Goal: Information Seeking & Learning: Understand process/instructions

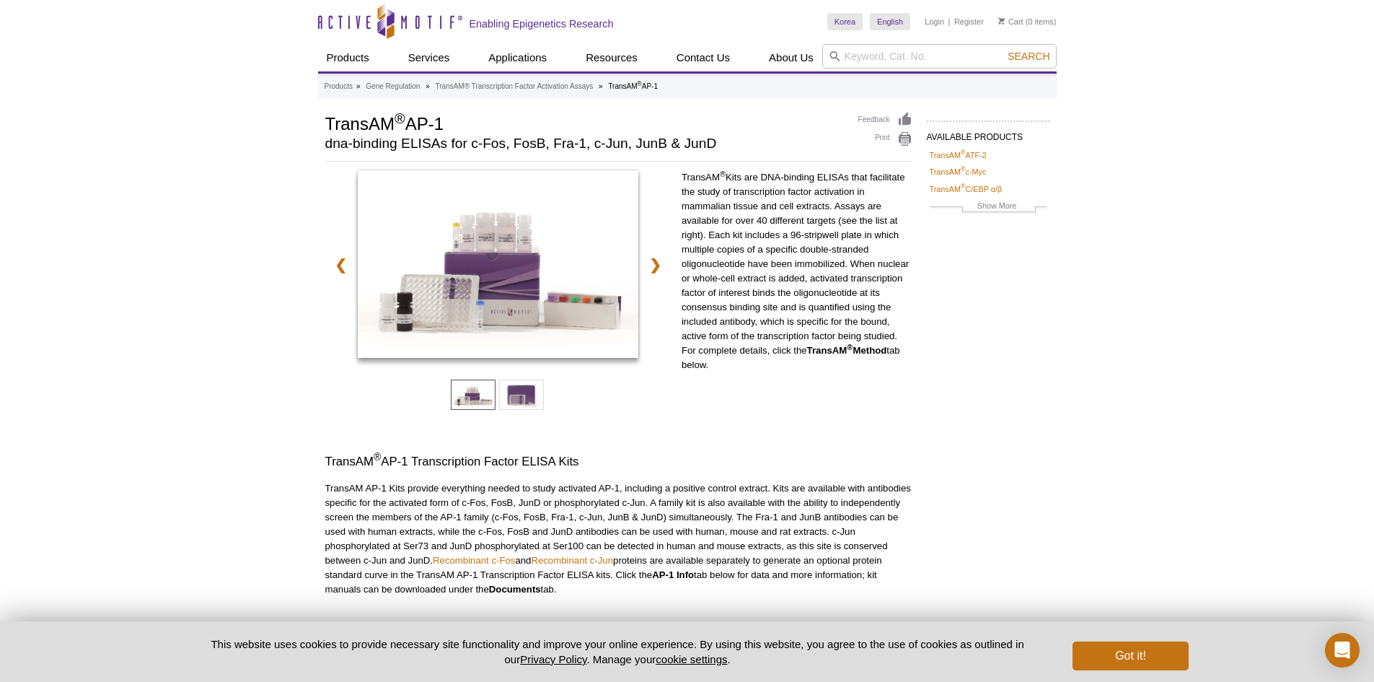
drag, startPoint x: 1144, startPoint y: 174, endPoint x: 1076, endPoint y: 214, distance: 79.2
click at [1145, 174] on div "Active Motif Logo Enabling Epigenetics Research 0 Search Skip to content Active…" at bounding box center [687, 565] width 1374 height 1131
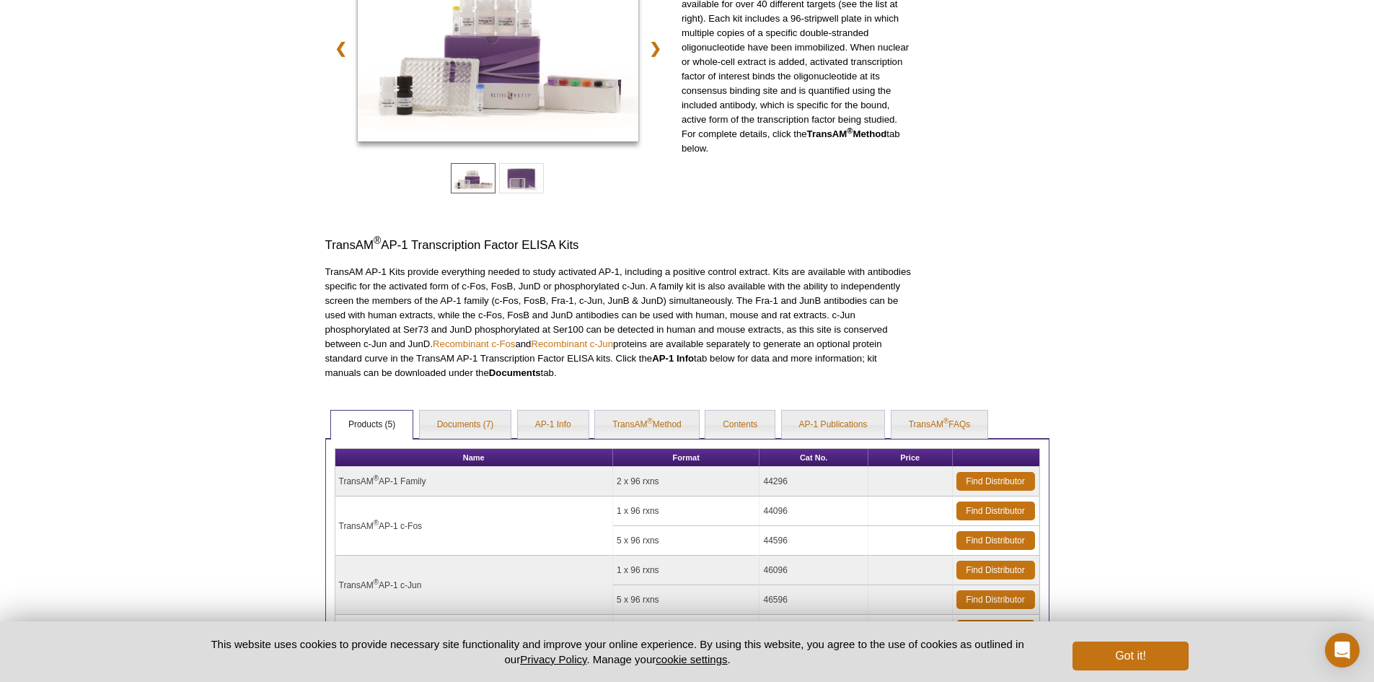
scroll to position [433, 0]
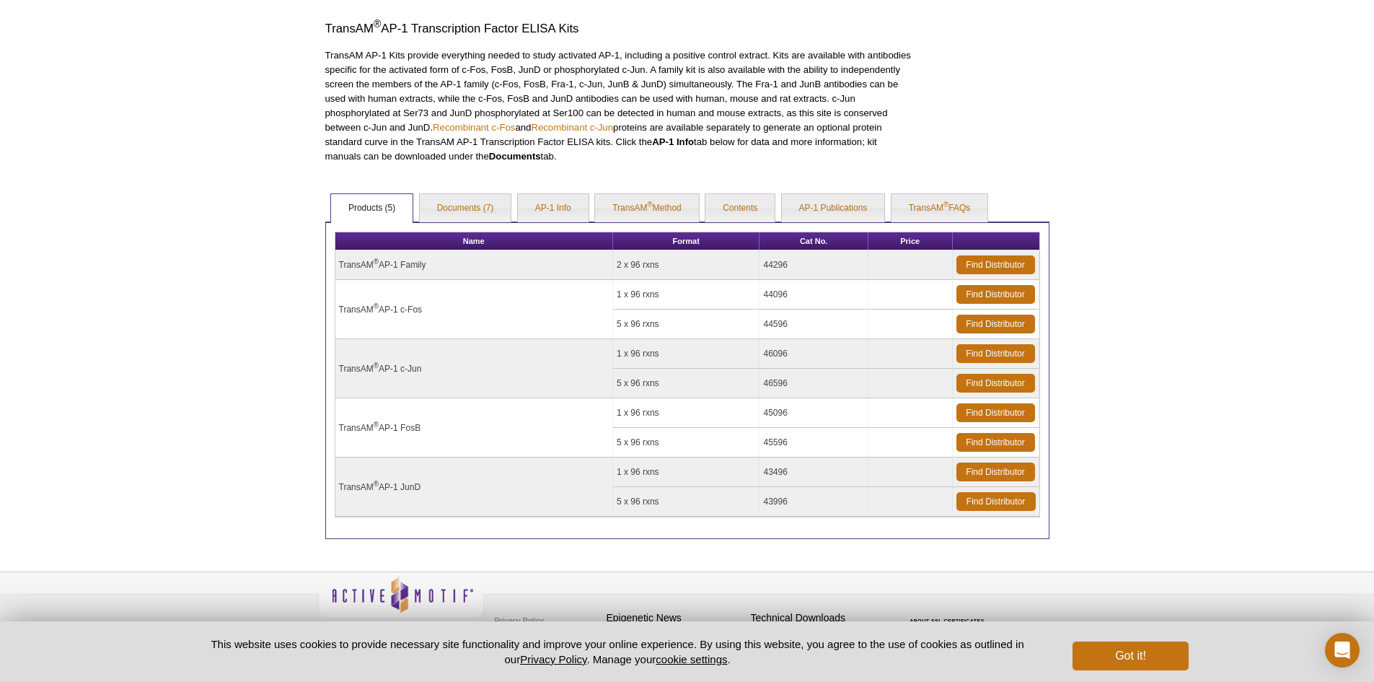
drag, startPoint x: 1030, startPoint y: 569, endPoint x: 1036, endPoint y: 565, distance: 7.4
click at [1032, 569] on div "Active Motif Logo Enabling Epigenetics Research 0 Search Skip to content Active…" at bounding box center [687, 132] width 1374 height 1131
click at [1167, 138] on div "Active Motif Logo Enabling Epigenetics Research 0 Search Skip to content Active…" at bounding box center [687, 132] width 1374 height 1131
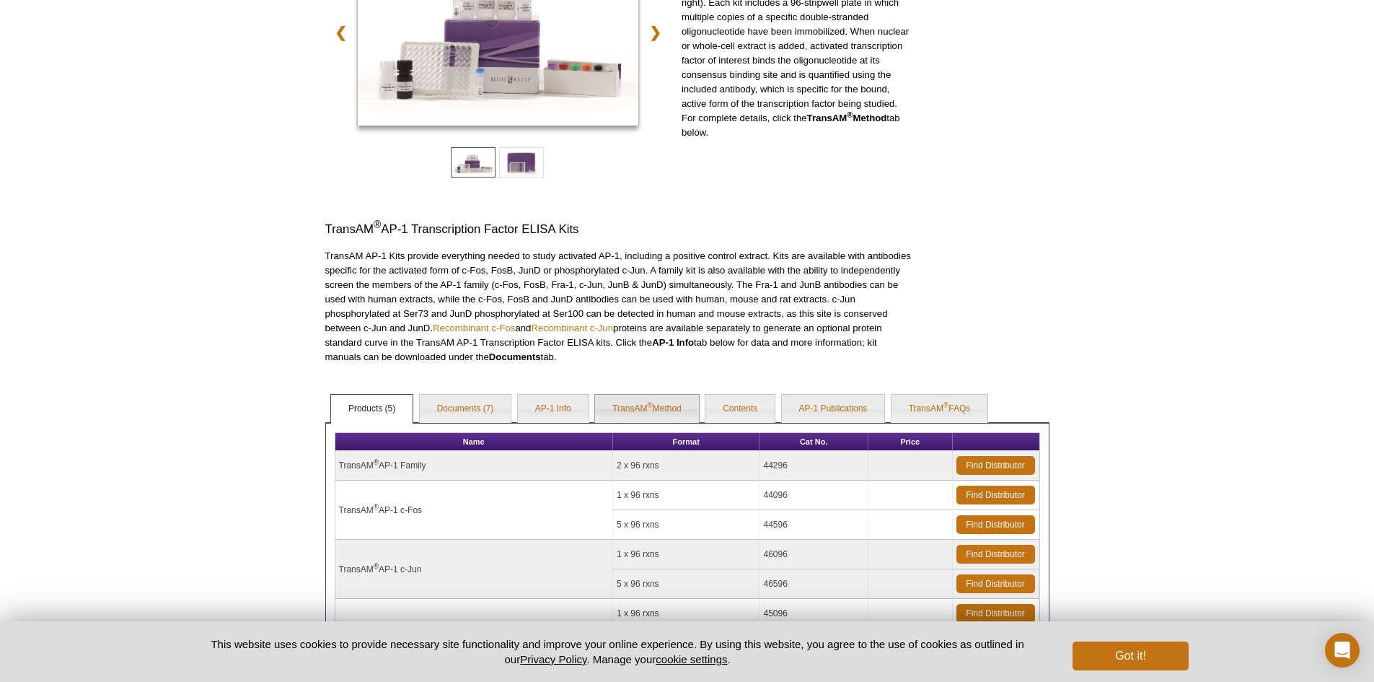
scroll to position [0, 0]
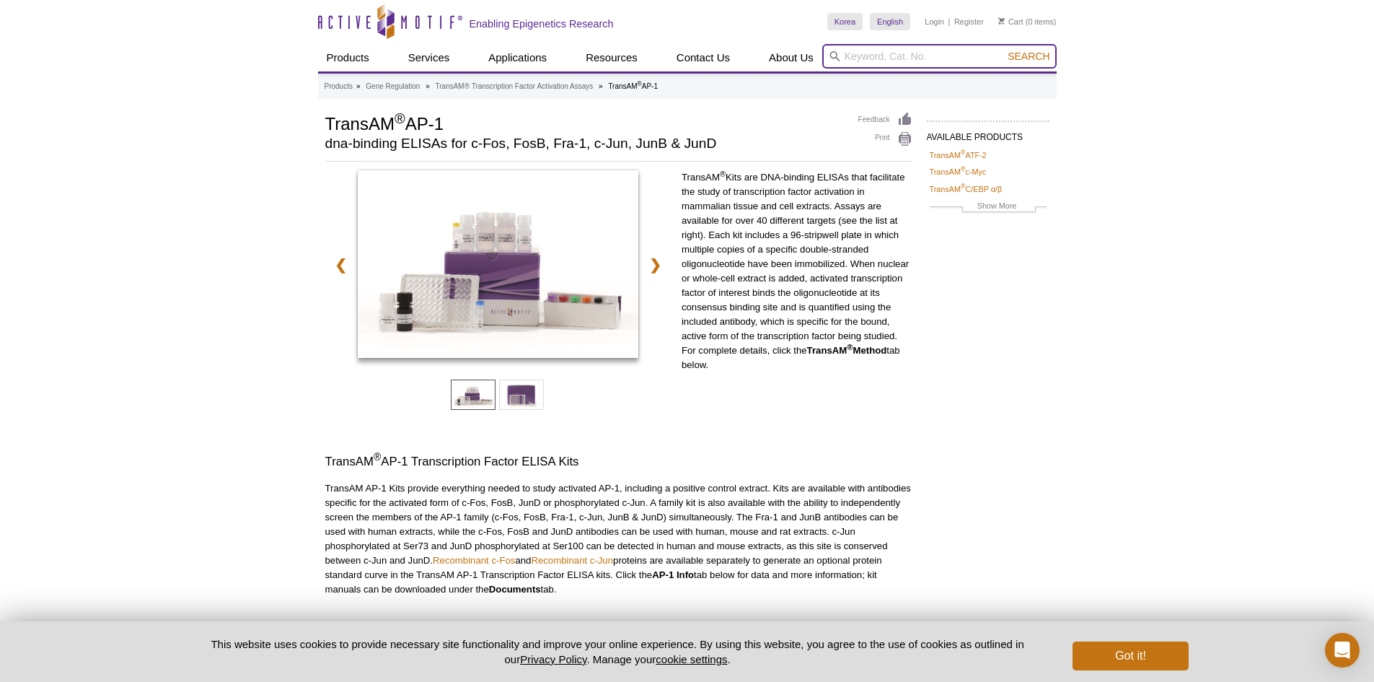
click at [915, 53] on input "search" at bounding box center [939, 56] width 234 height 25
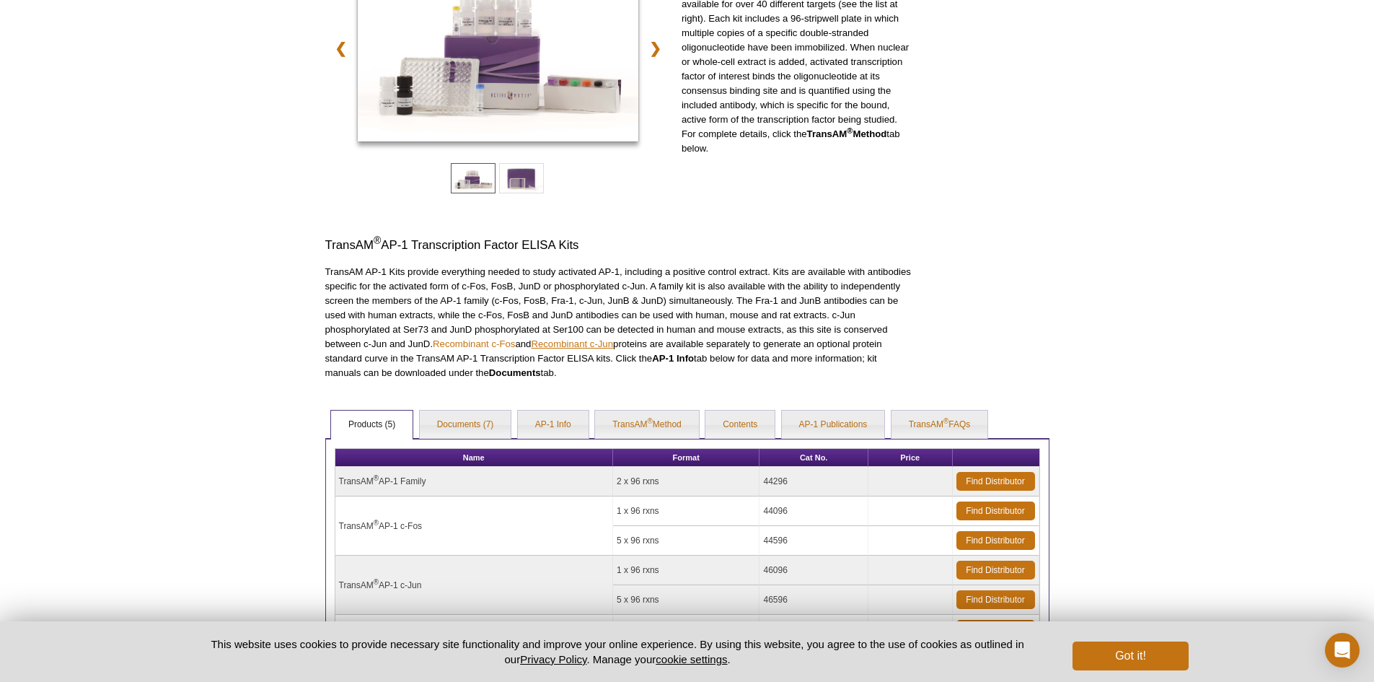
scroll to position [449, 0]
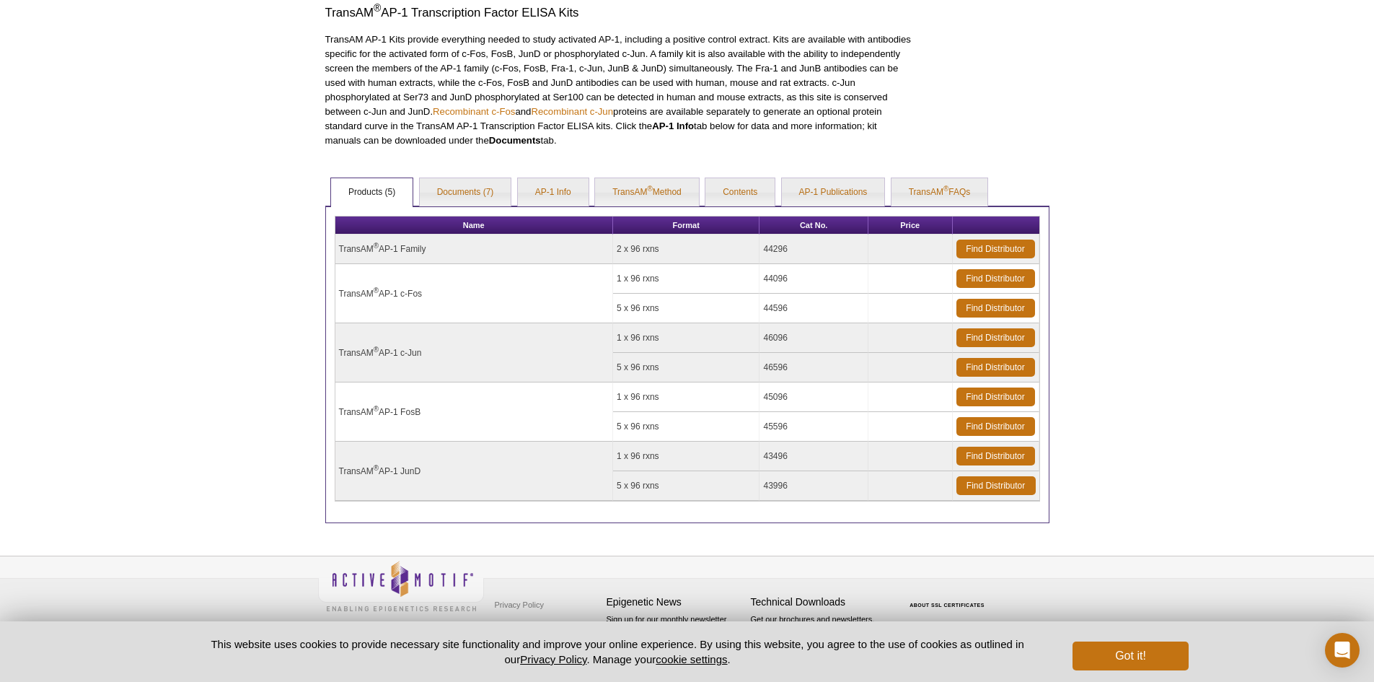
drag, startPoint x: 764, startPoint y: 397, endPoint x: 799, endPoint y: 394, distance: 34.8
click at [799, 394] on td "45096" at bounding box center [814, 397] width 108 height 30
click at [796, 341] on td "46096" at bounding box center [814, 338] width 108 height 30
click at [765, 336] on td "46096" at bounding box center [814, 338] width 108 height 30
drag, startPoint x: 763, startPoint y: 338, endPoint x: 802, endPoint y: 337, distance: 39.0
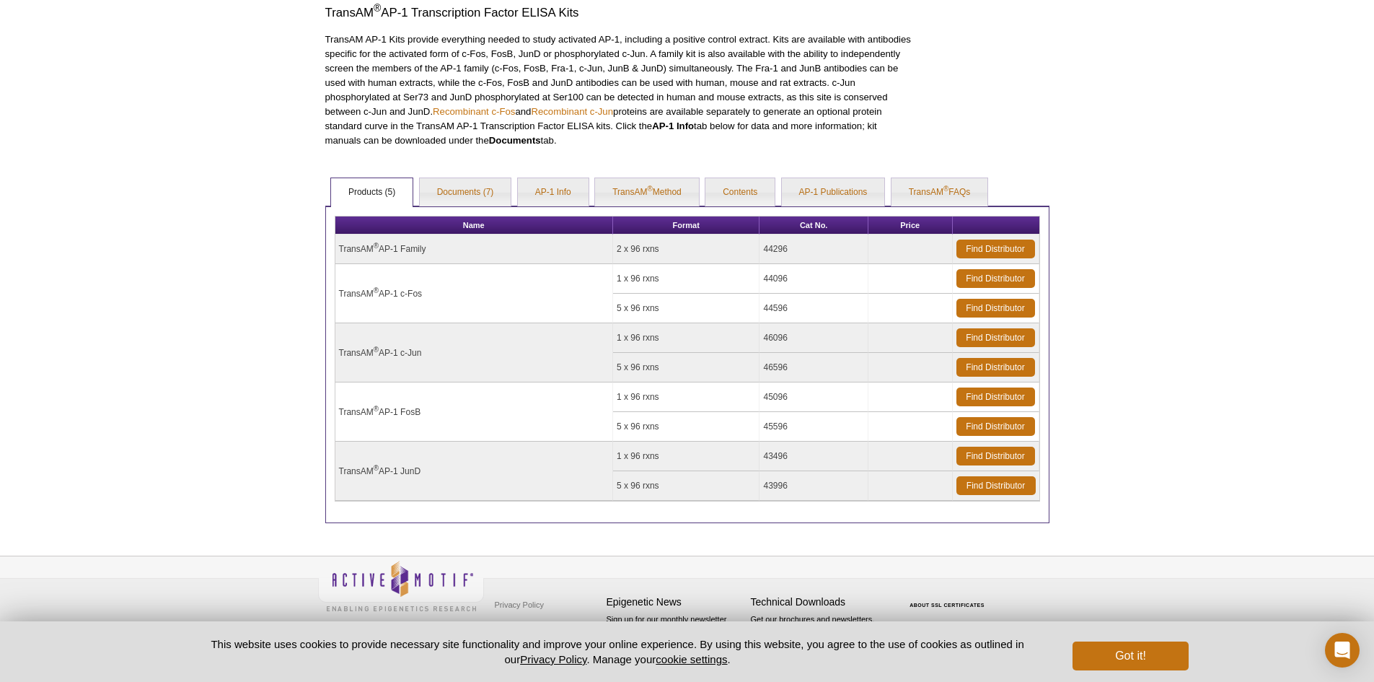
click at [802, 337] on td "46096" at bounding box center [814, 338] width 108 height 30
copy td "46096"
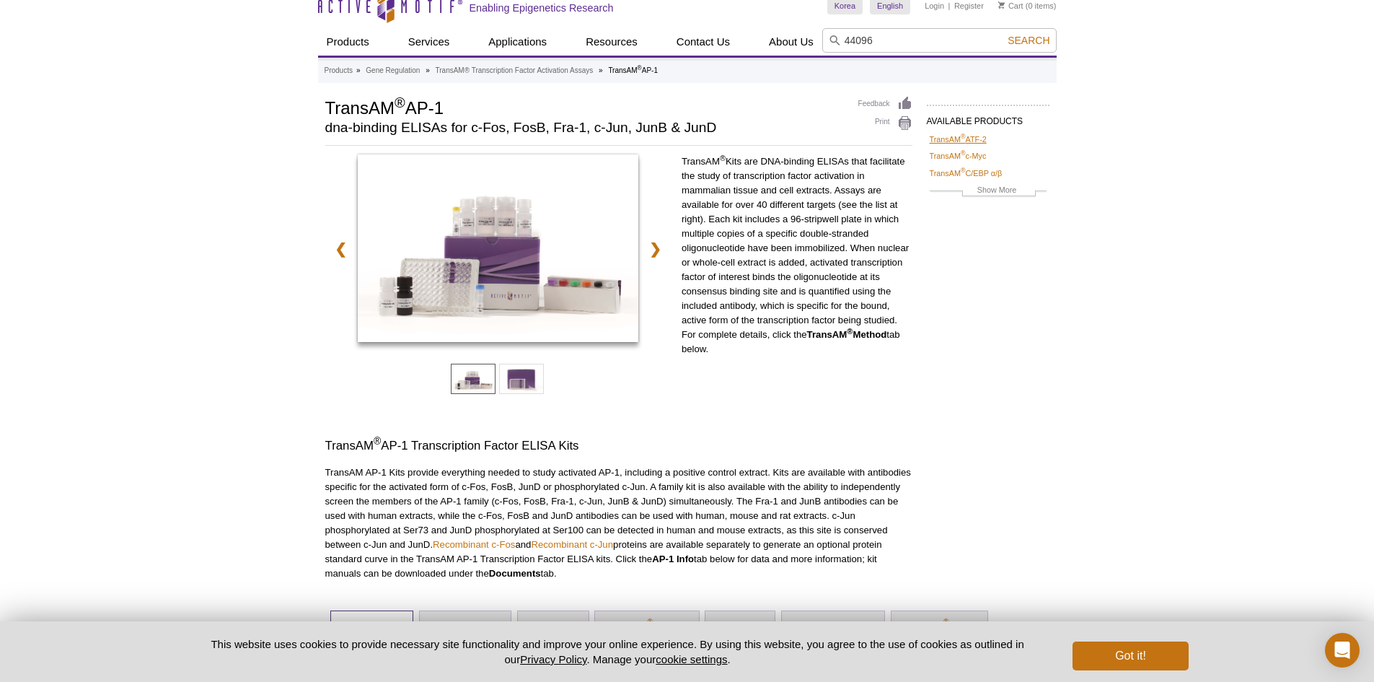
scroll to position [0, 0]
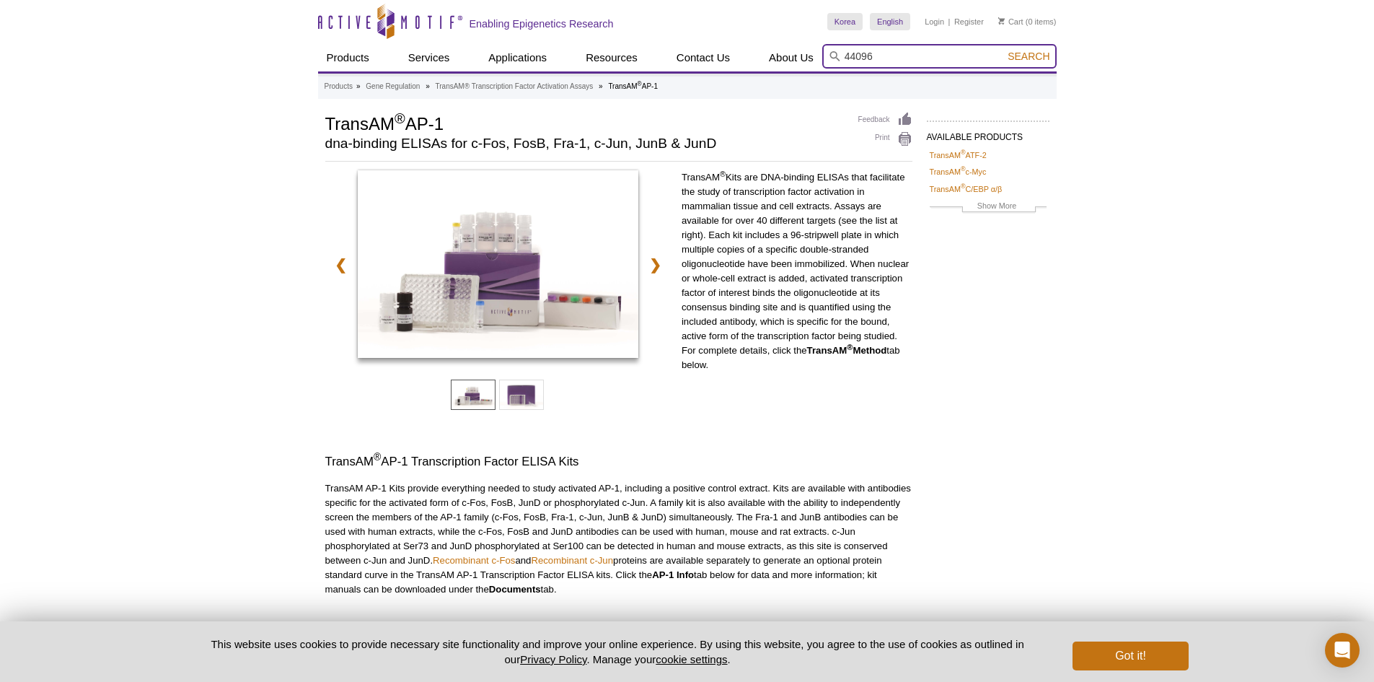
drag, startPoint x: 909, startPoint y: 56, endPoint x: 829, endPoint y: 49, distance: 80.3
click at [829, 49] on input "44096" at bounding box center [939, 56] width 234 height 25
paste input "6"
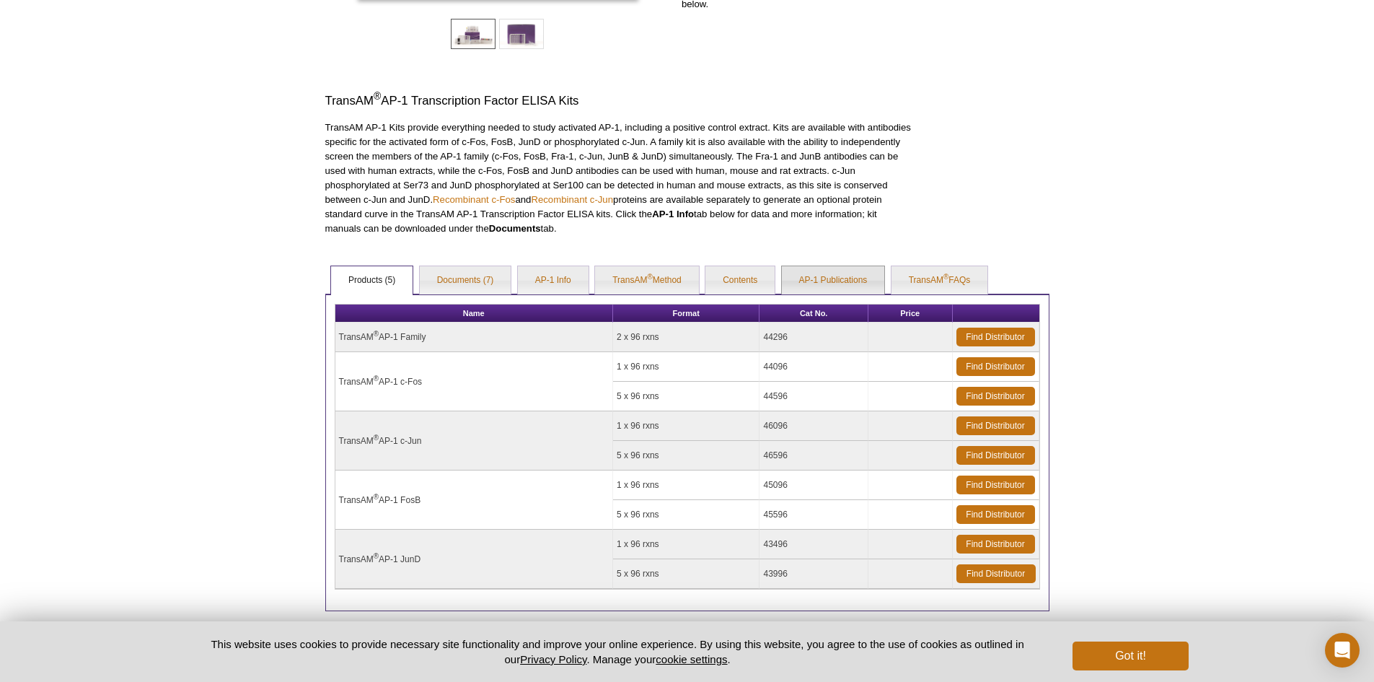
scroll to position [449, 0]
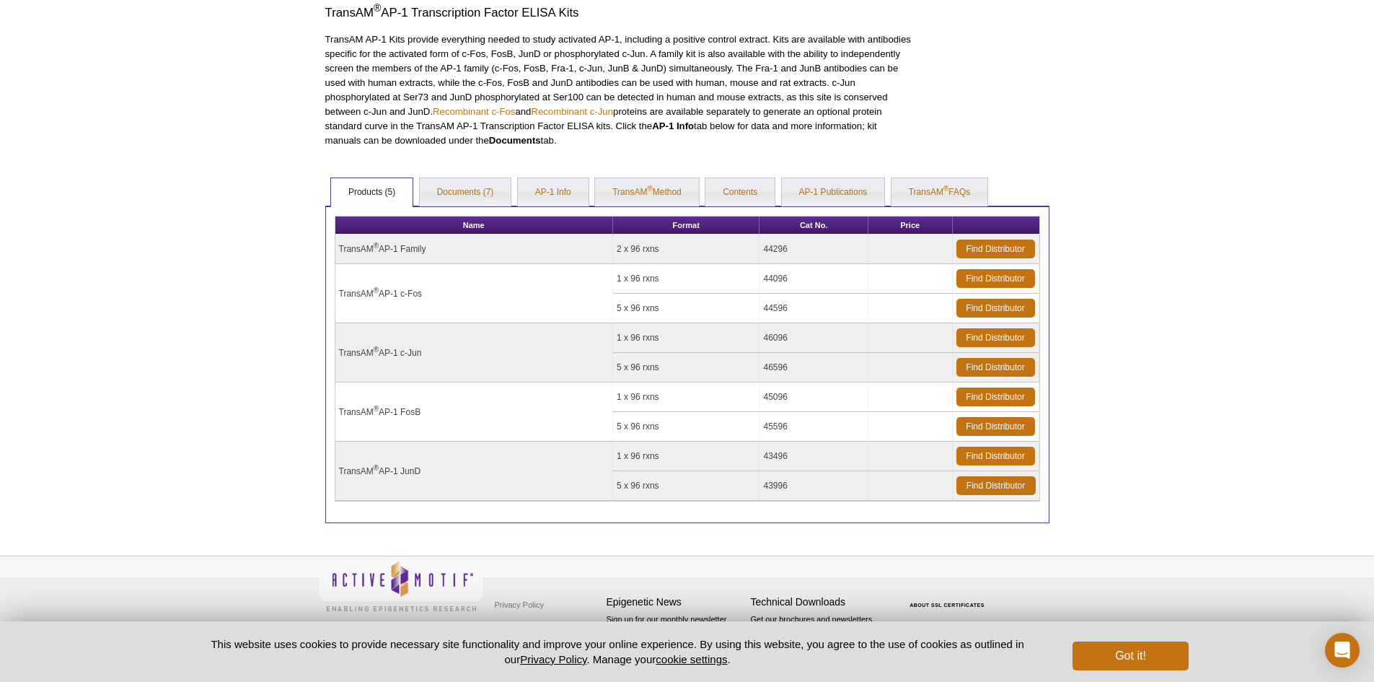
type input "46096"
drag, startPoint x: 763, startPoint y: 337, endPoint x: 825, endPoint y: 330, distance: 61.7
click at [813, 333] on td "46096" at bounding box center [814, 338] width 108 height 30
copy td "46096"
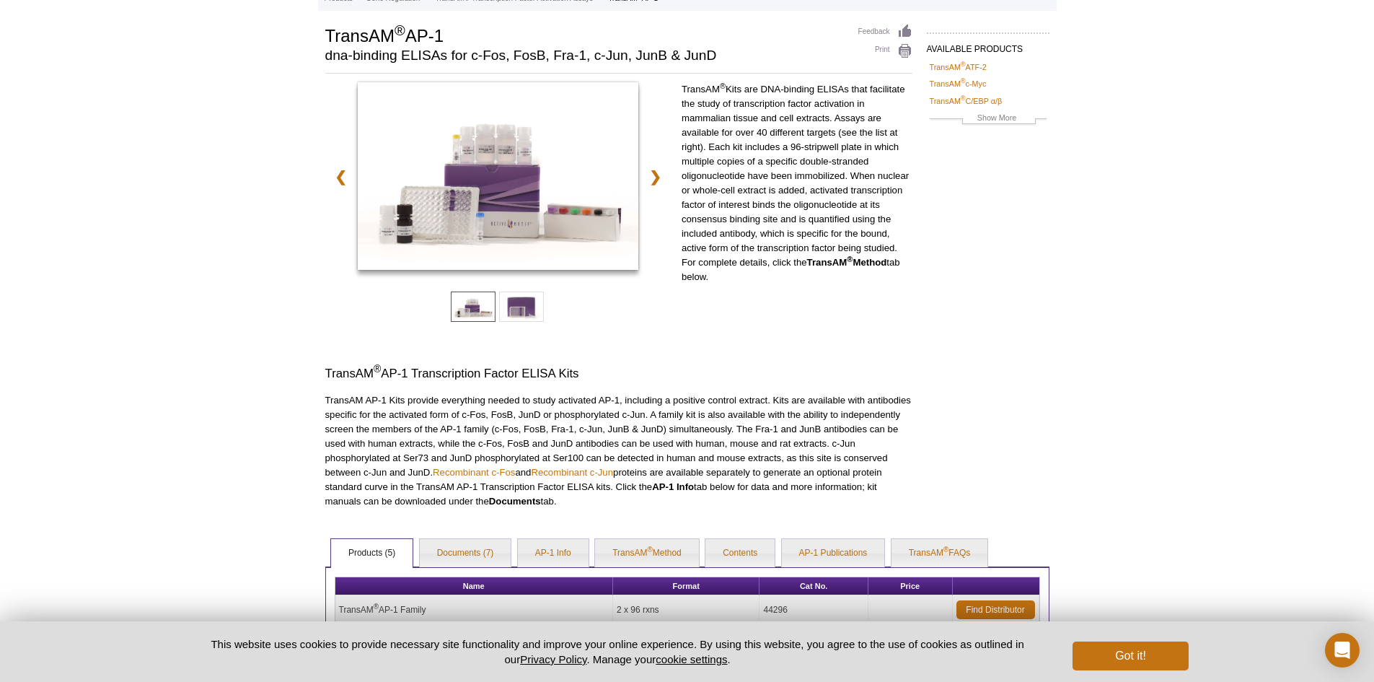
scroll to position [0, 0]
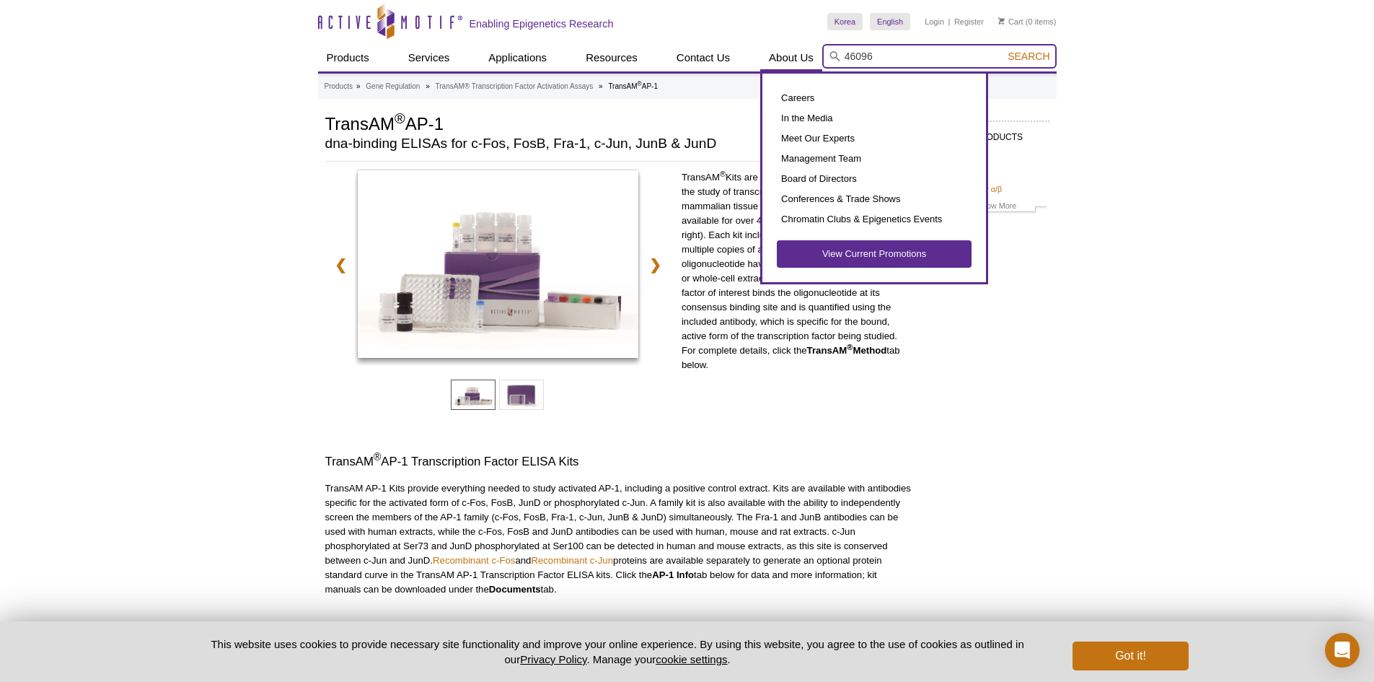
drag, startPoint x: 908, startPoint y: 61, endPoint x: 790, endPoint y: 63, distance: 118.4
click at [790, 63] on div "Products ChIP Assays ChIP Accessory Products ChIP Kits ChIP-Validated Antibodie…" at bounding box center [687, 57] width 739 height 27
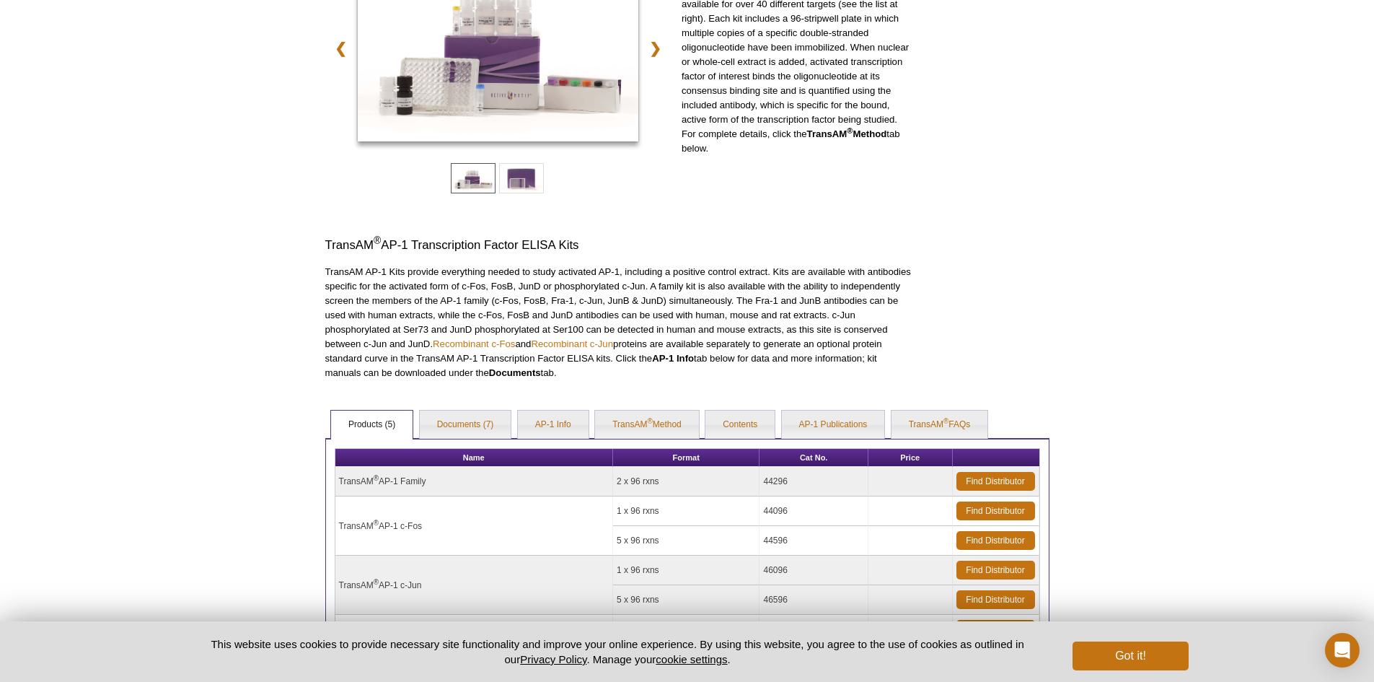
scroll to position [433, 0]
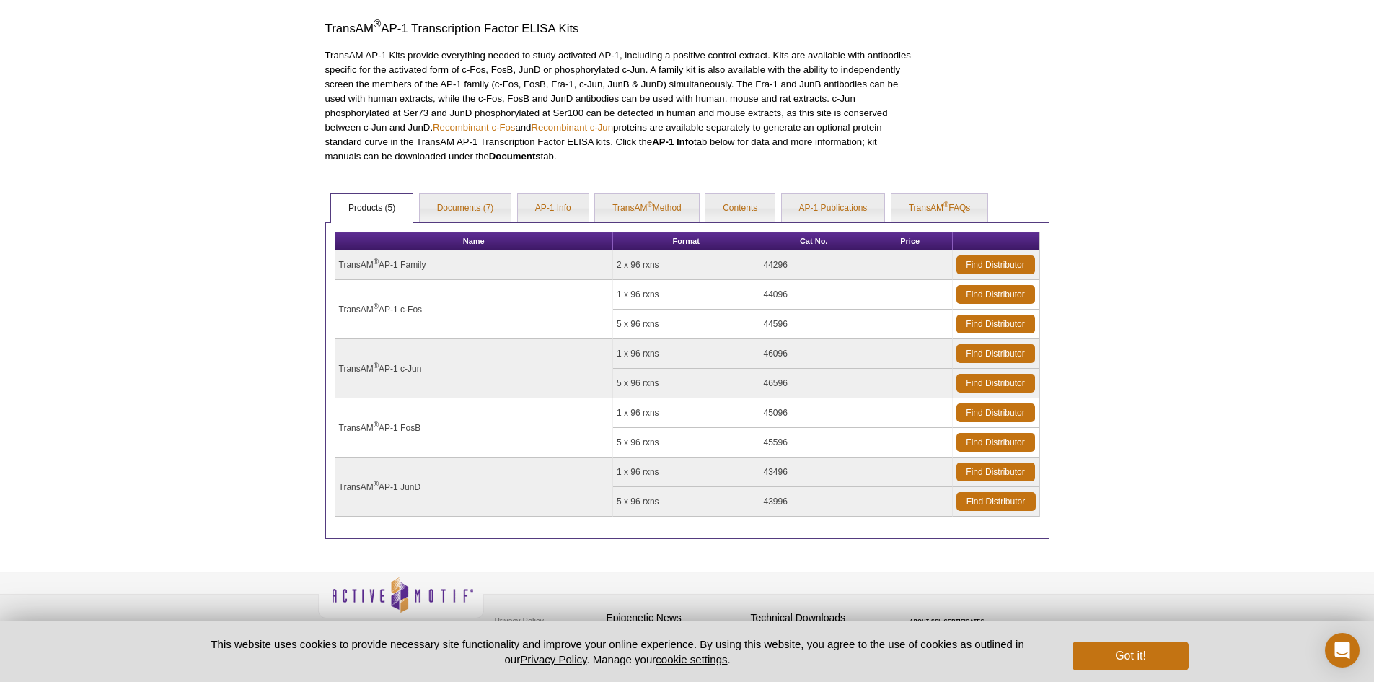
click at [1106, 133] on div "Active Motif Logo Enabling Epigenetics Research 0 Search Skip to content Active…" at bounding box center [687, 132] width 1374 height 1131
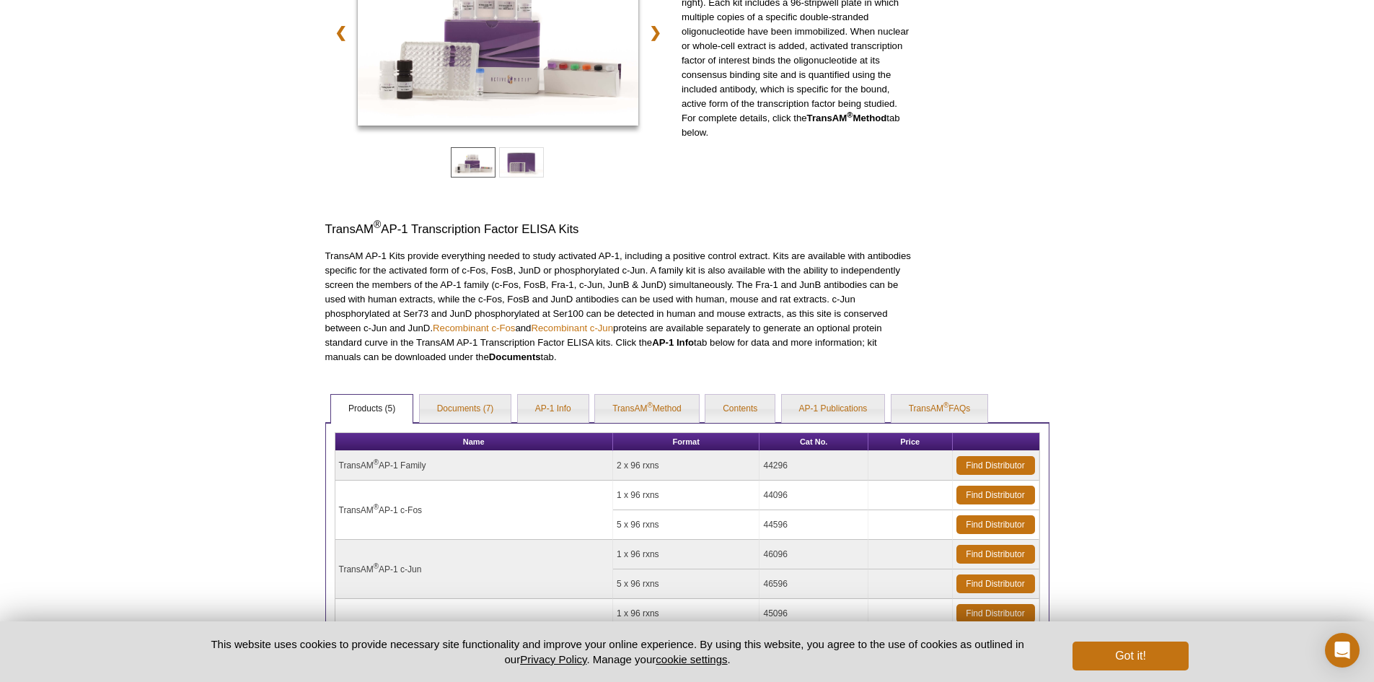
scroll to position [0, 0]
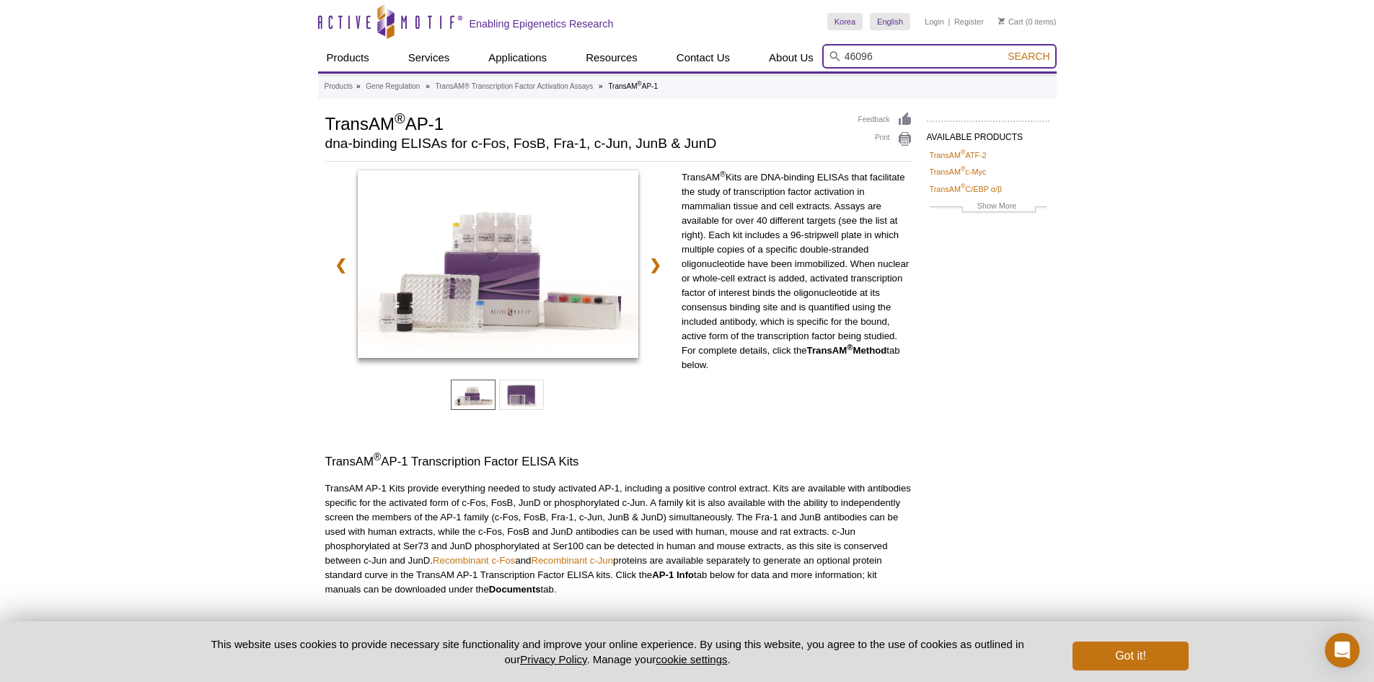
click at [945, 64] on input "46096" at bounding box center [939, 56] width 234 height 25
click at [1037, 57] on span "Search" at bounding box center [1029, 57] width 42 height 12
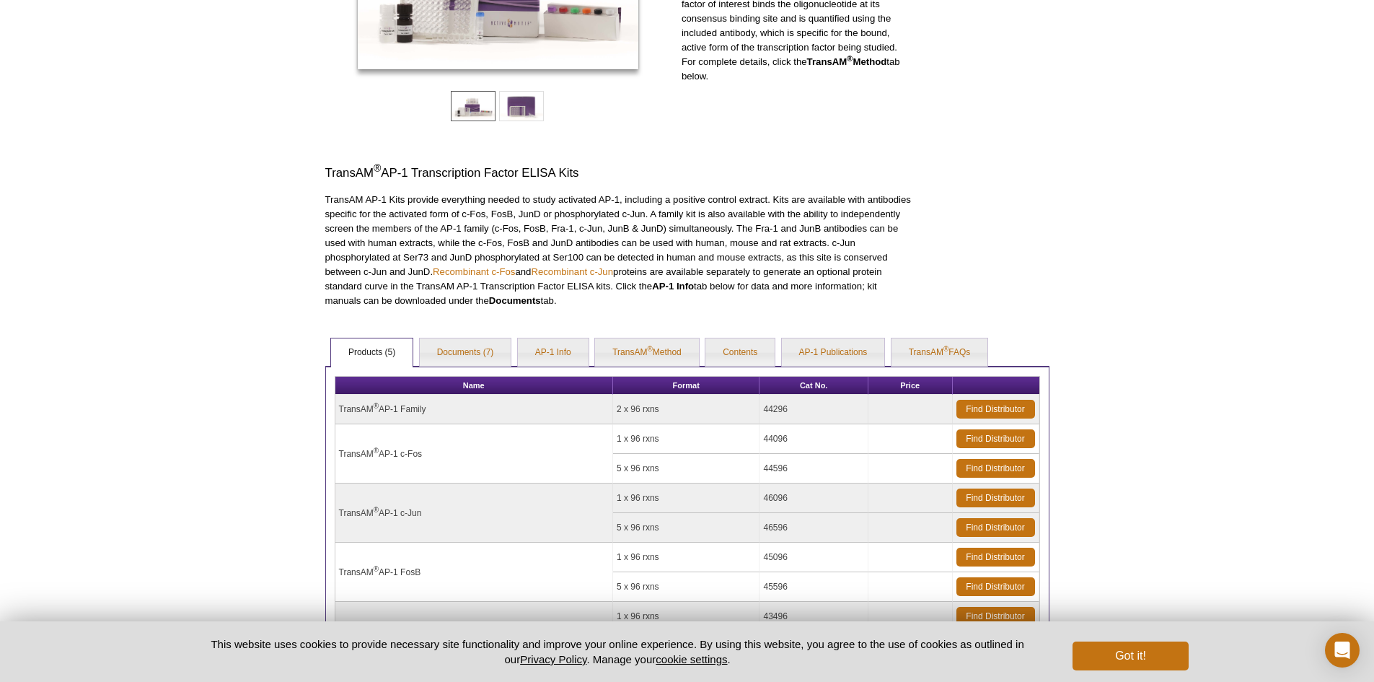
scroll to position [449, 0]
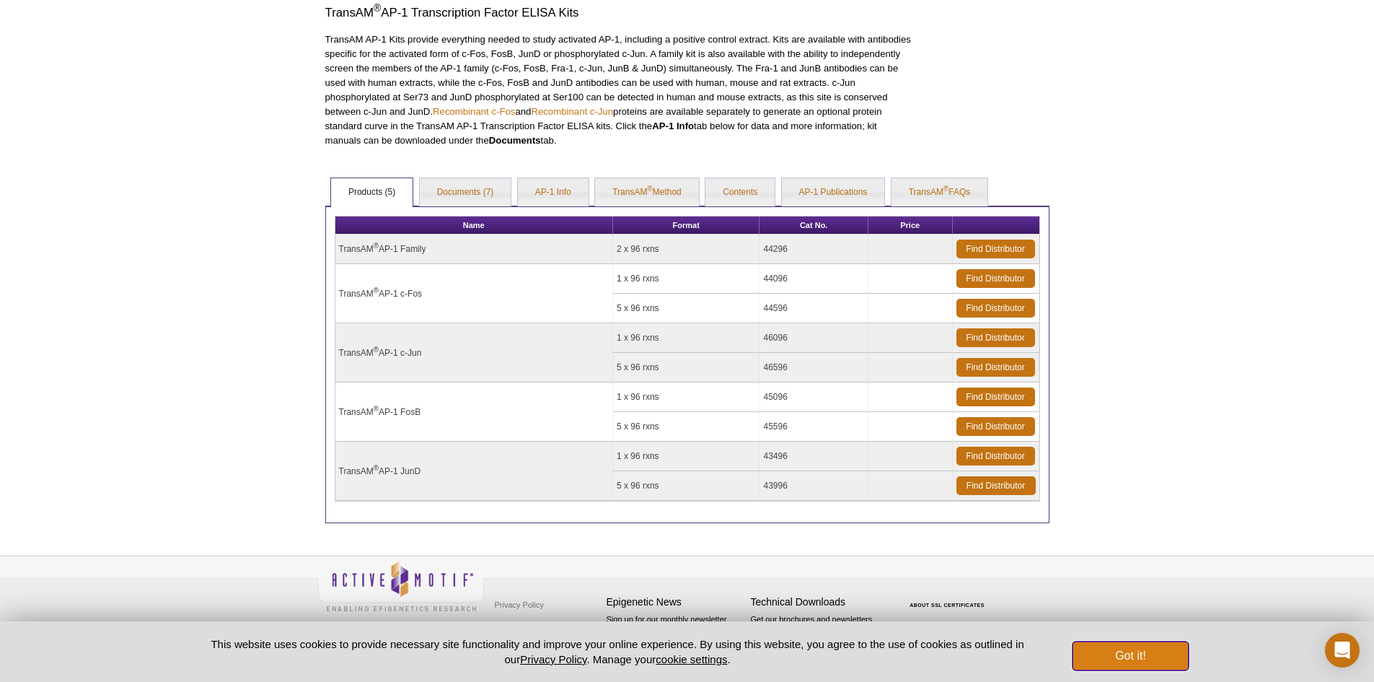
click at [1139, 655] on button "Got it!" at bounding box center [1130, 655] width 115 height 29
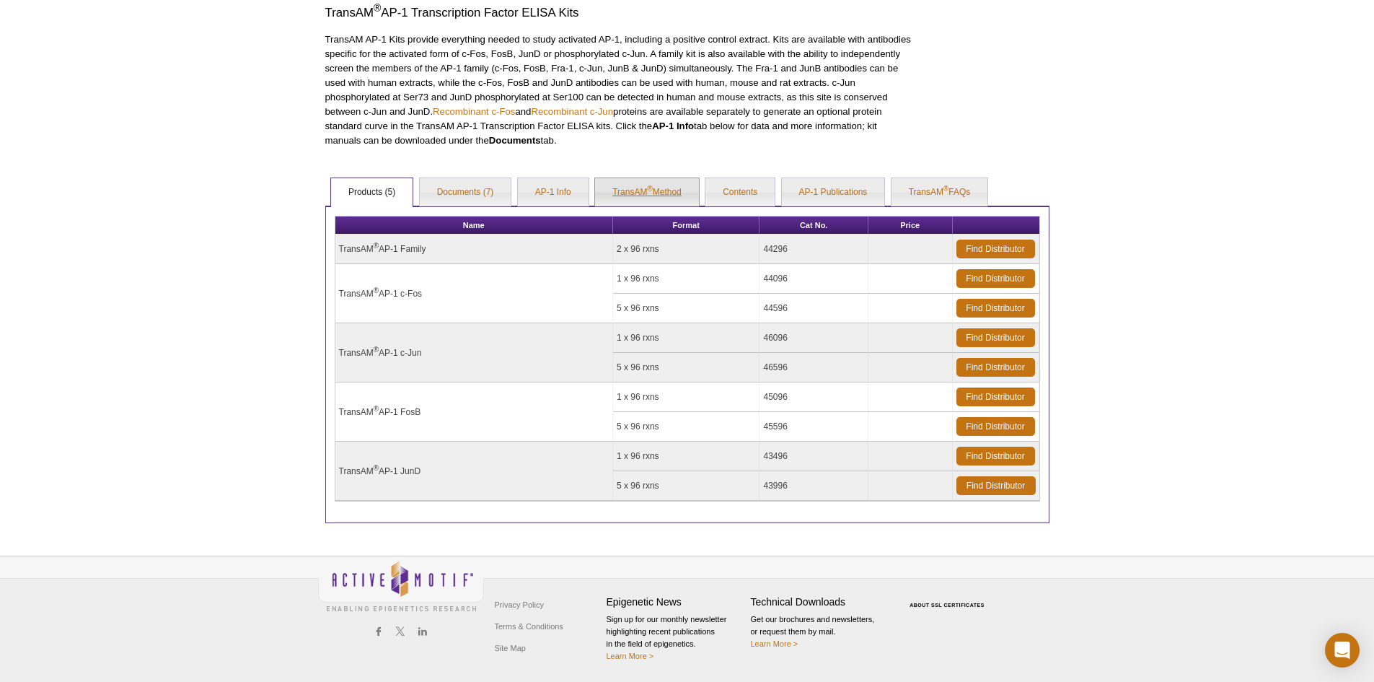
click at [664, 191] on link "TransAM ® Method" at bounding box center [647, 192] width 104 height 29
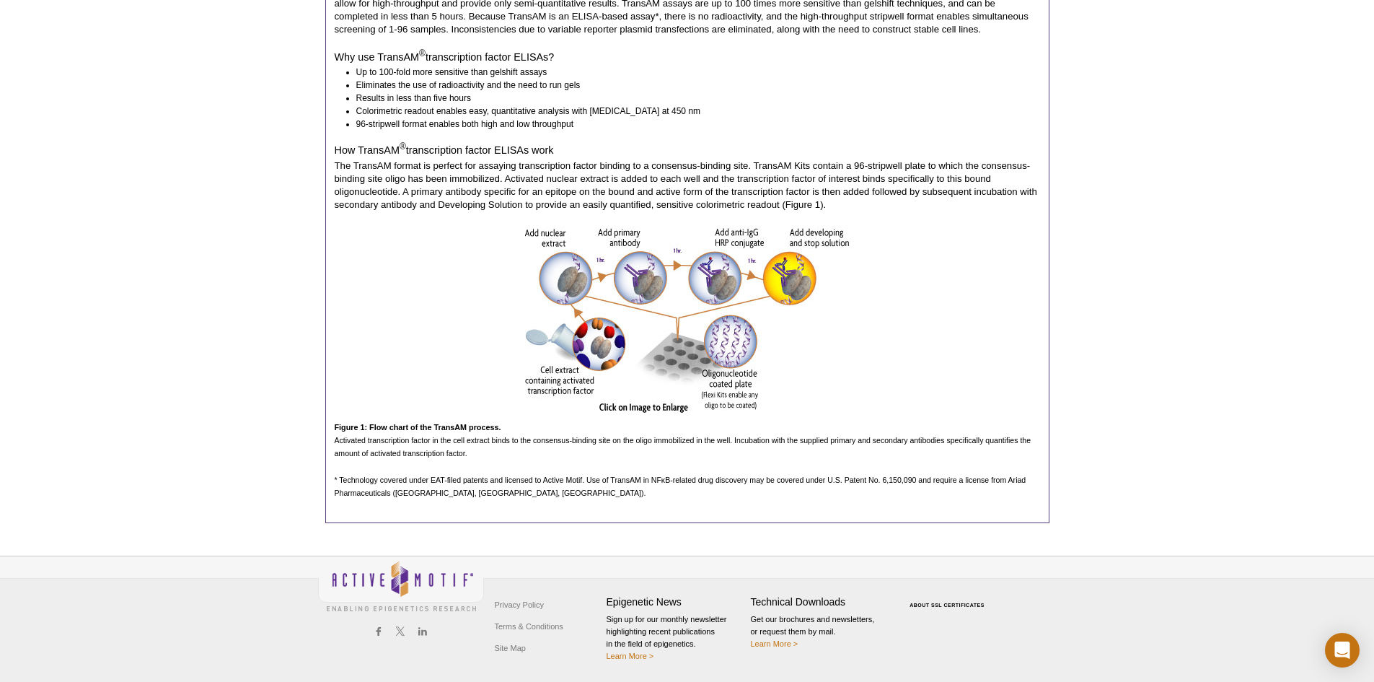
scroll to position [480, 0]
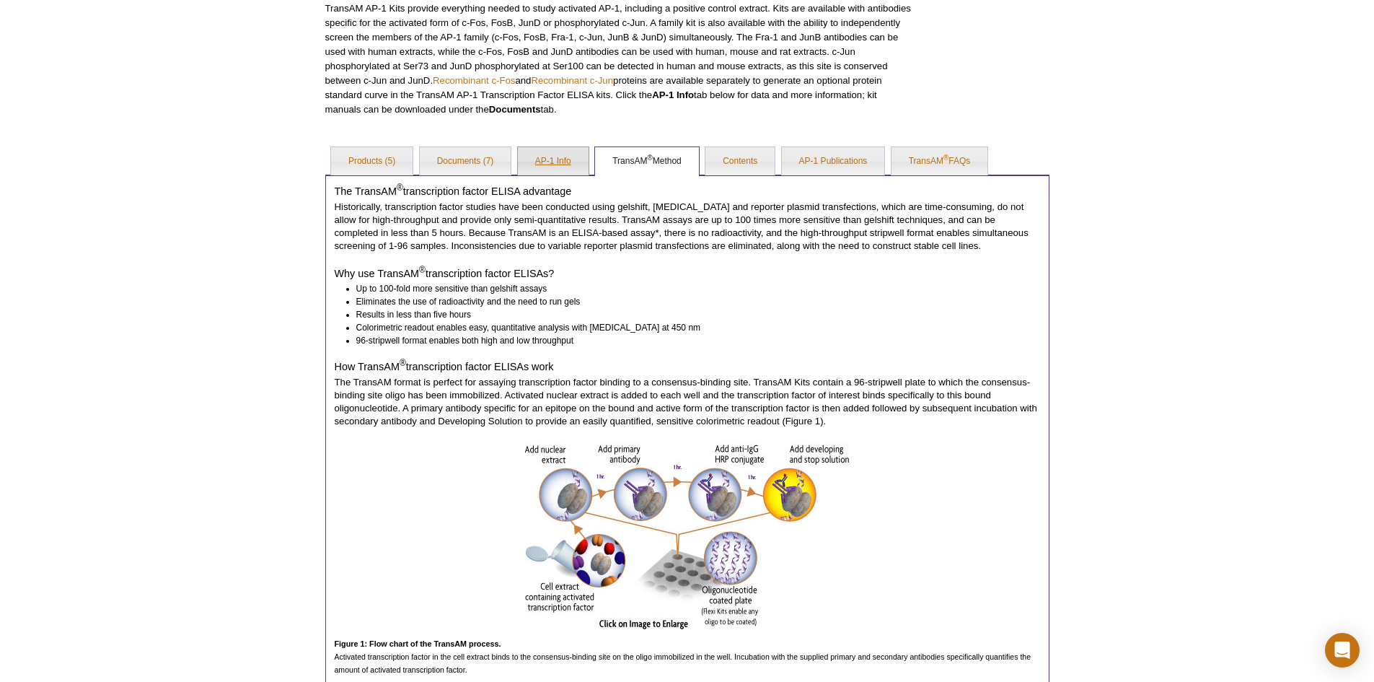
click at [556, 163] on link "AP-1 Info" at bounding box center [553, 161] width 71 height 29
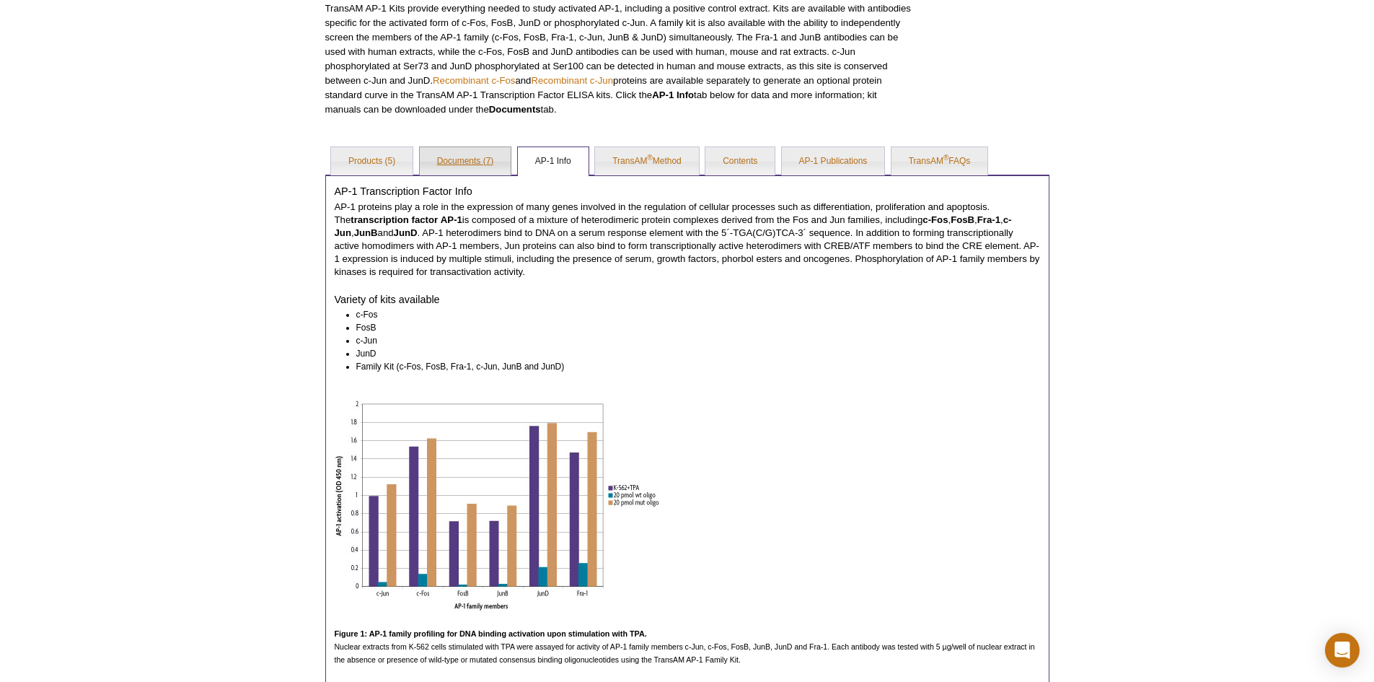
click at [486, 160] on link "Documents (7)" at bounding box center [466, 161] width 92 height 29
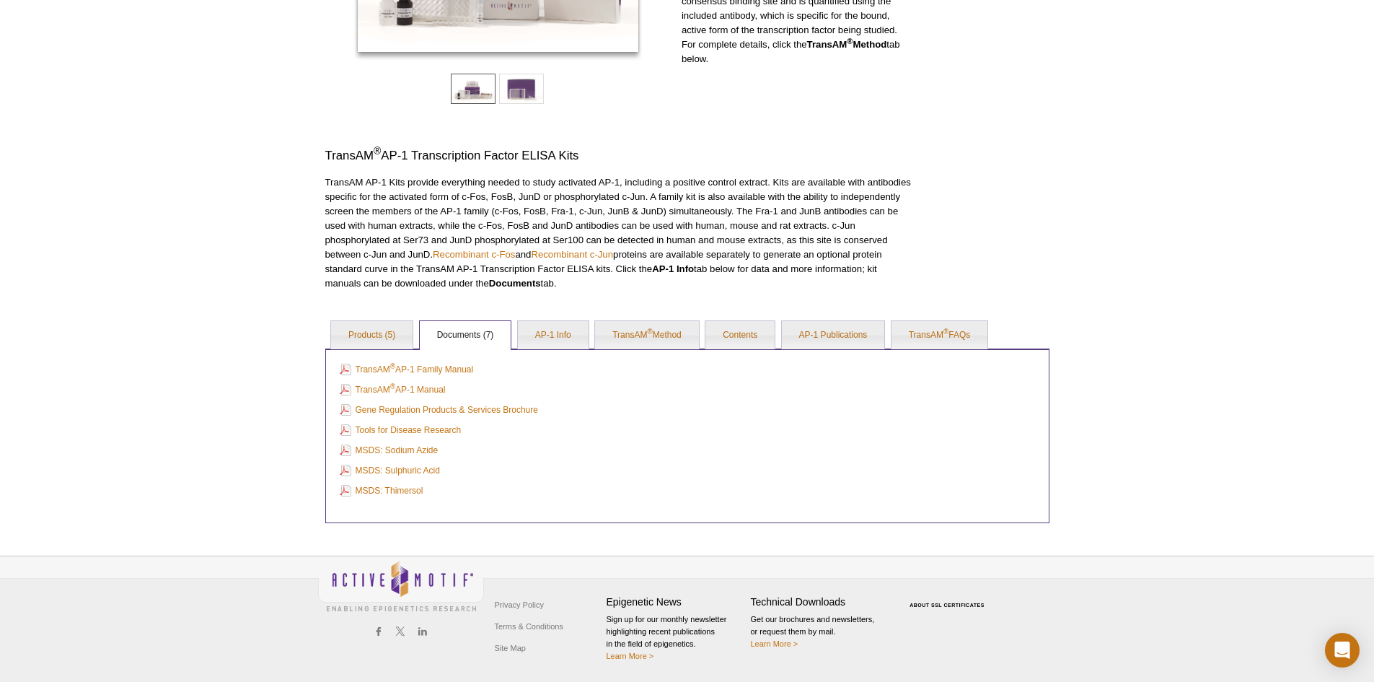
scroll to position [306, 0]
click at [444, 390] on link "TransAM ® AP-1 Manual" at bounding box center [393, 390] width 106 height 16
